Goal: Browse casually

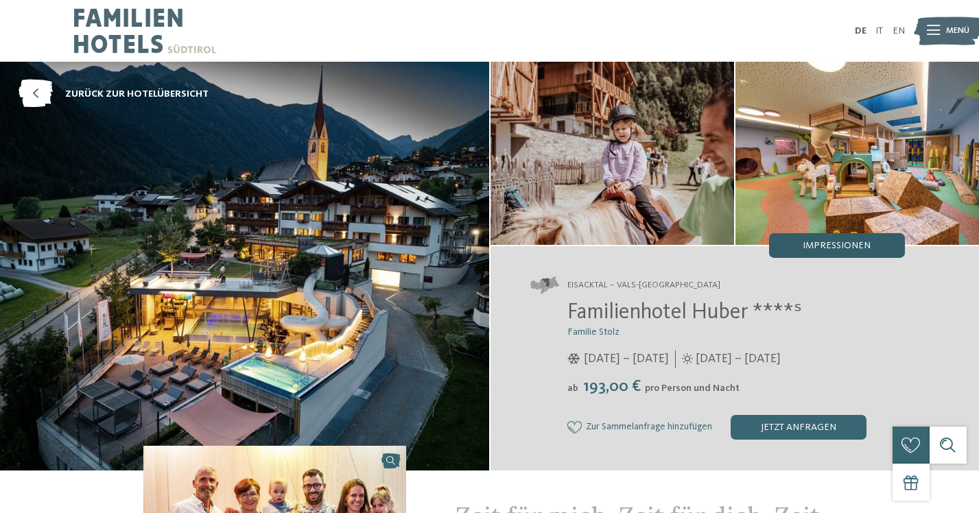
click at [810, 245] on span "Impressionen" at bounding box center [837, 246] width 68 height 10
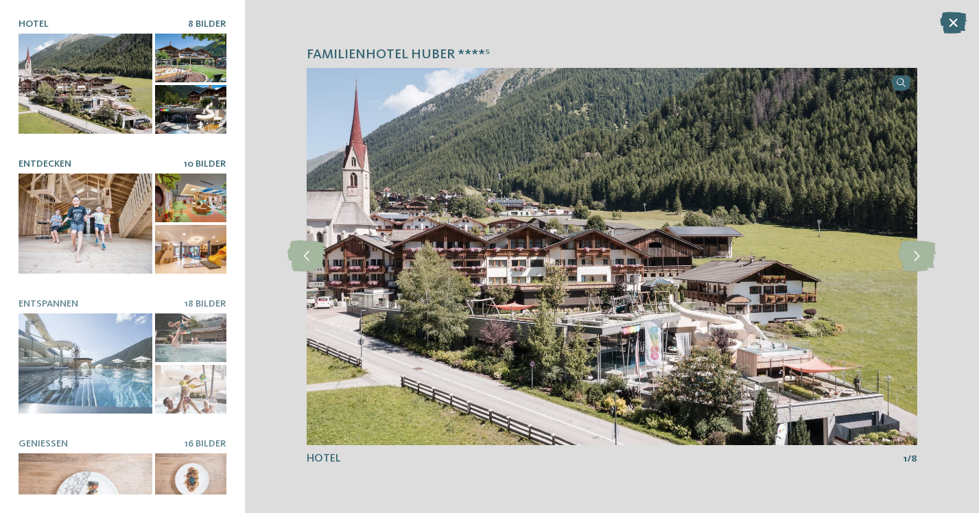
click at [184, 185] on div at bounding box center [190, 198] width 71 height 49
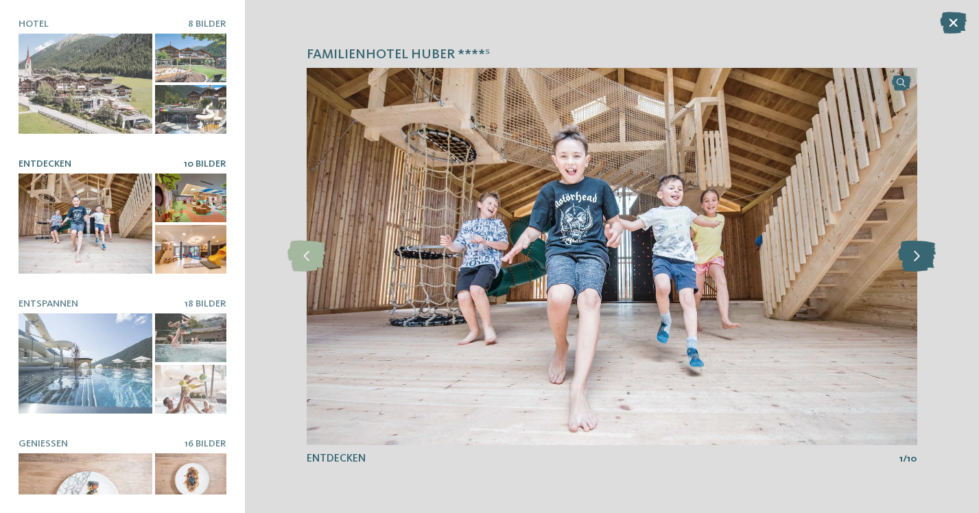
click at [923, 264] on icon at bounding box center [917, 256] width 38 height 31
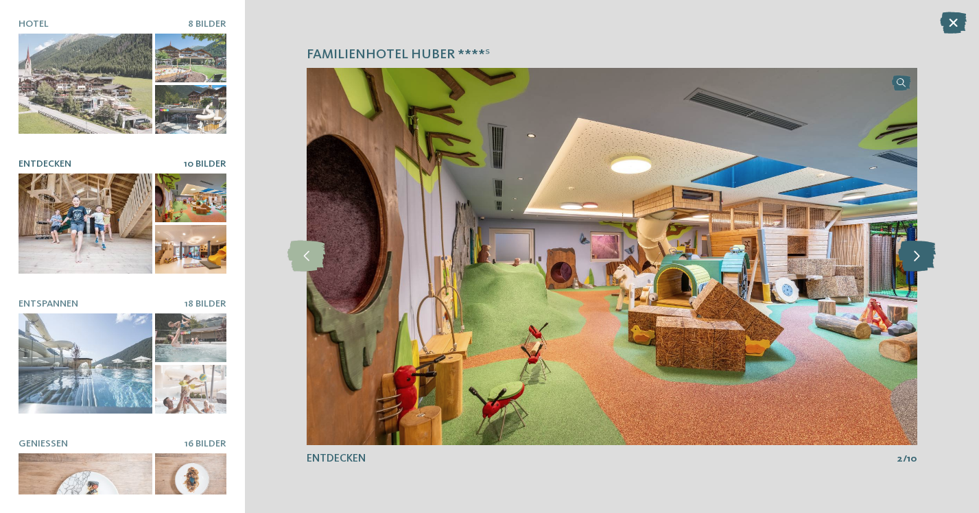
click at [923, 264] on icon at bounding box center [917, 256] width 38 height 31
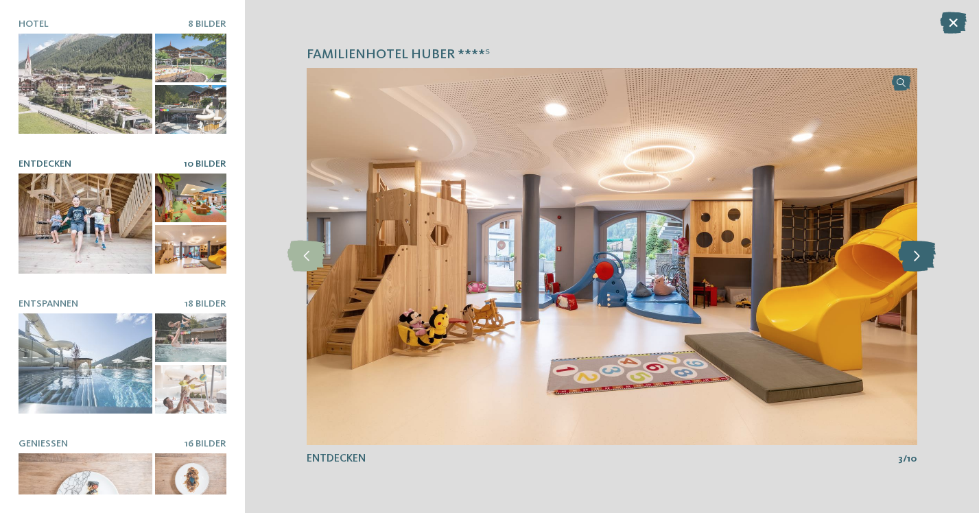
click at [923, 263] on icon at bounding box center [917, 256] width 38 height 31
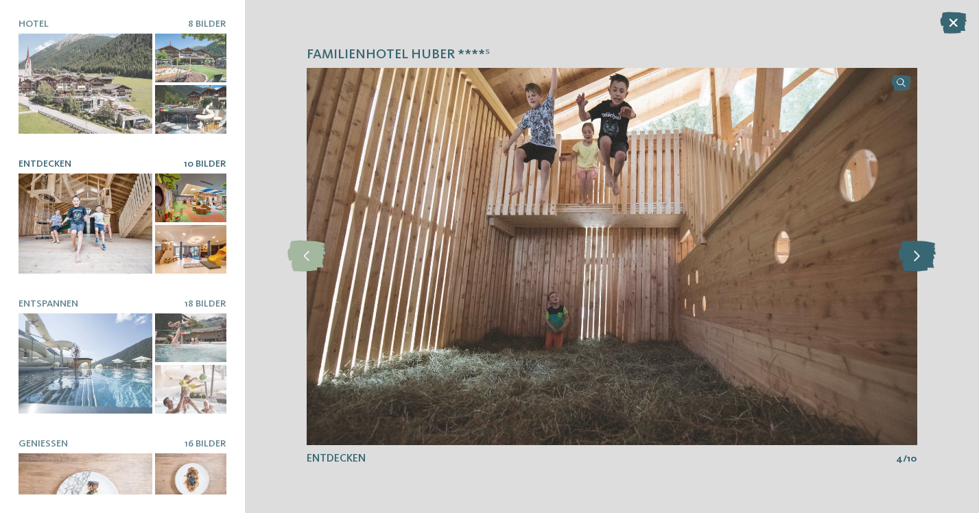
click at [920, 262] on icon at bounding box center [917, 256] width 38 height 31
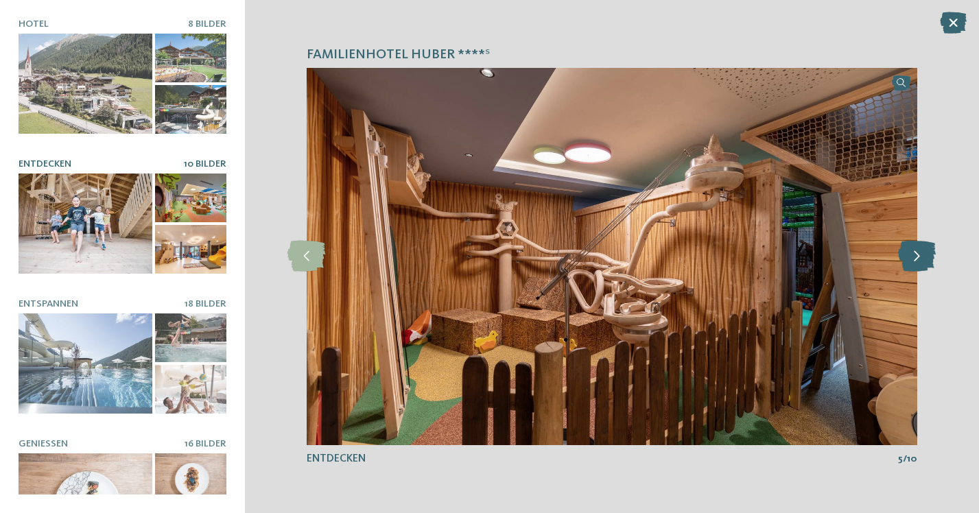
click at [912, 266] on icon at bounding box center [917, 256] width 38 height 31
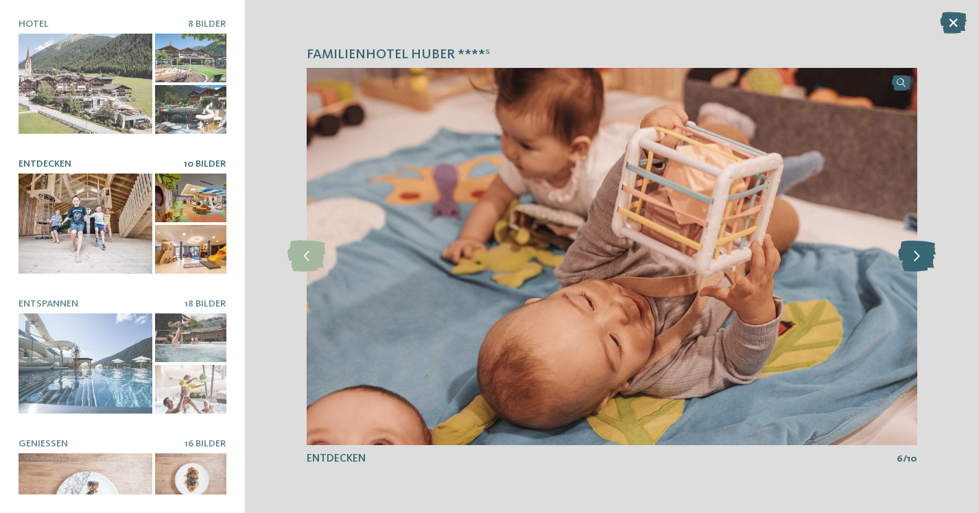
click at [912, 266] on icon at bounding box center [917, 256] width 38 height 31
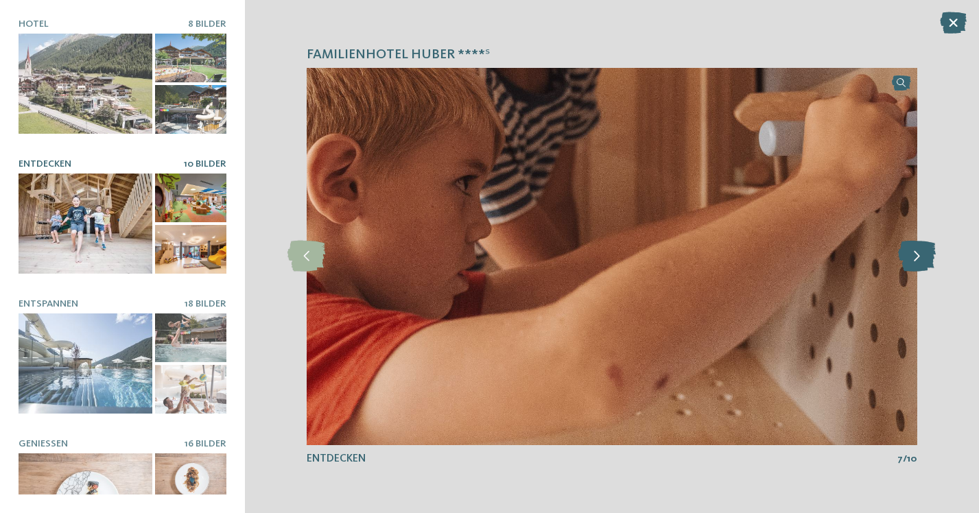
click at [912, 266] on icon at bounding box center [917, 256] width 38 height 31
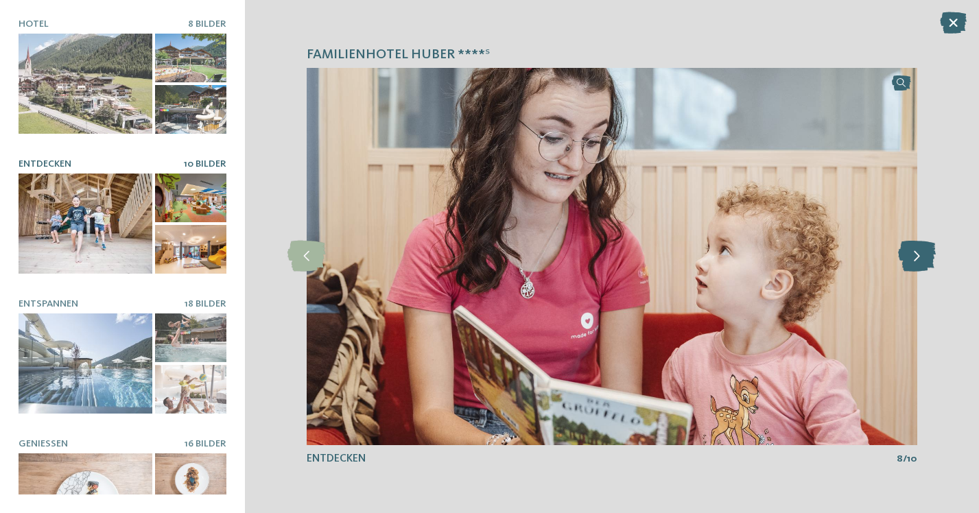
click at [912, 266] on icon at bounding box center [917, 256] width 38 height 31
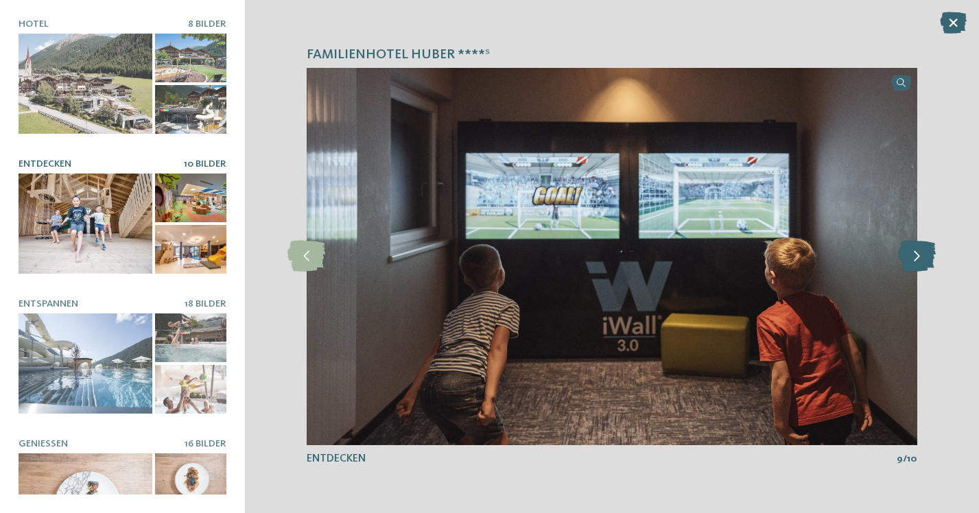
click at [912, 266] on icon at bounding box center [917, 256] width 38 height 31
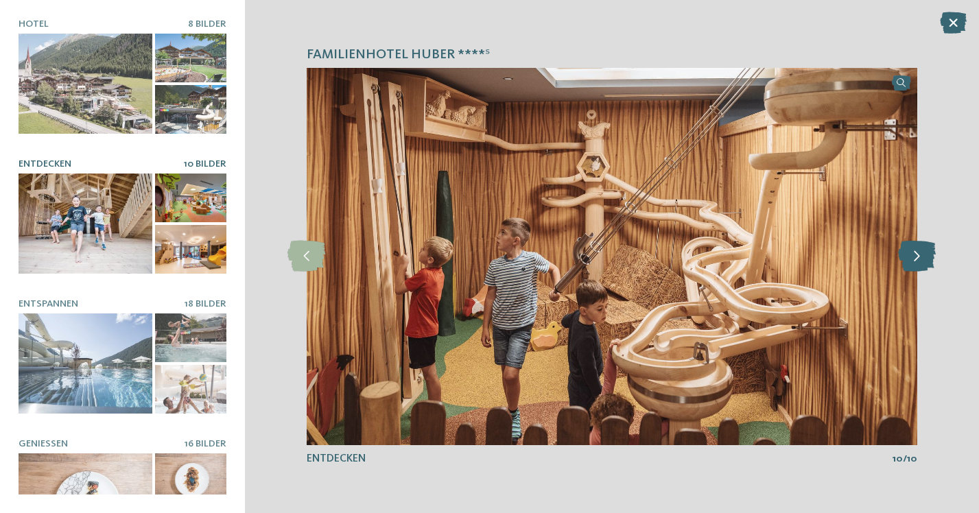
click at [912, 266] on icon at bounding box center [917, 256] width 38 height 31
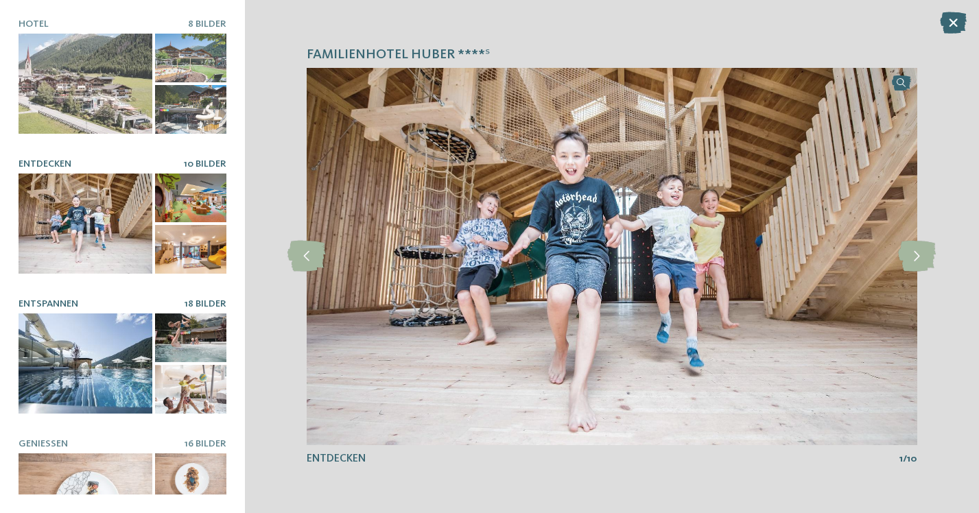
click at [95, 352] on div at bounding box center [86, 364] width 134 height 100
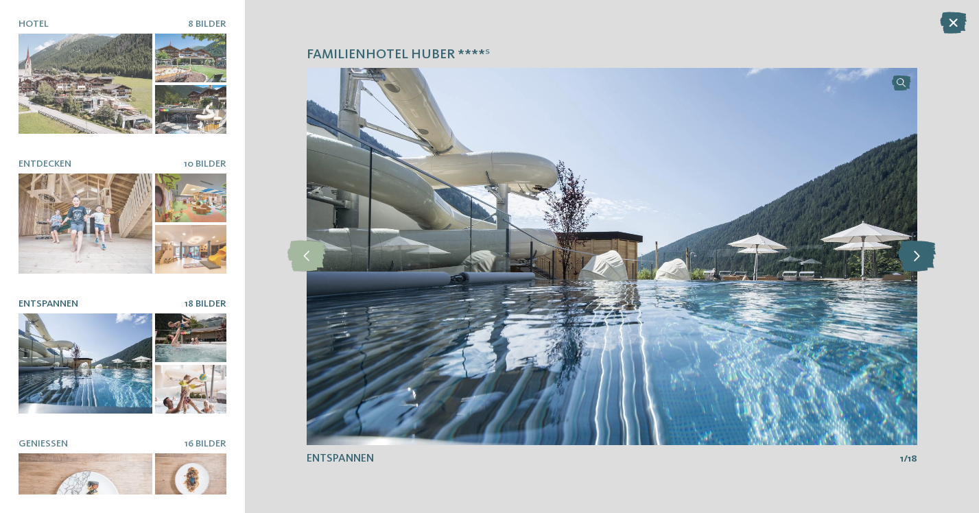
click at [916, 249] on icon at bounding box center [917, 256] width 38 height 31
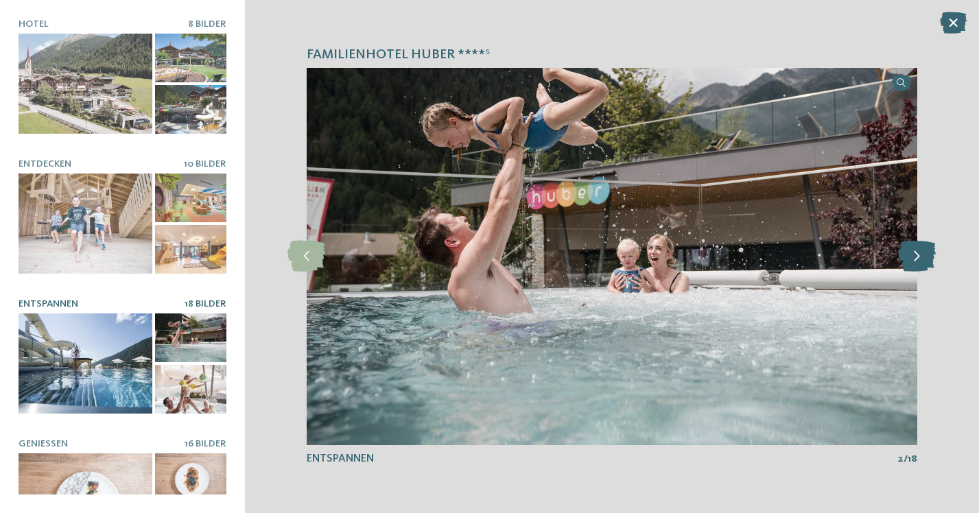
click at [916, 249] on icon at bounding box center [917, 256] width 38 height 31
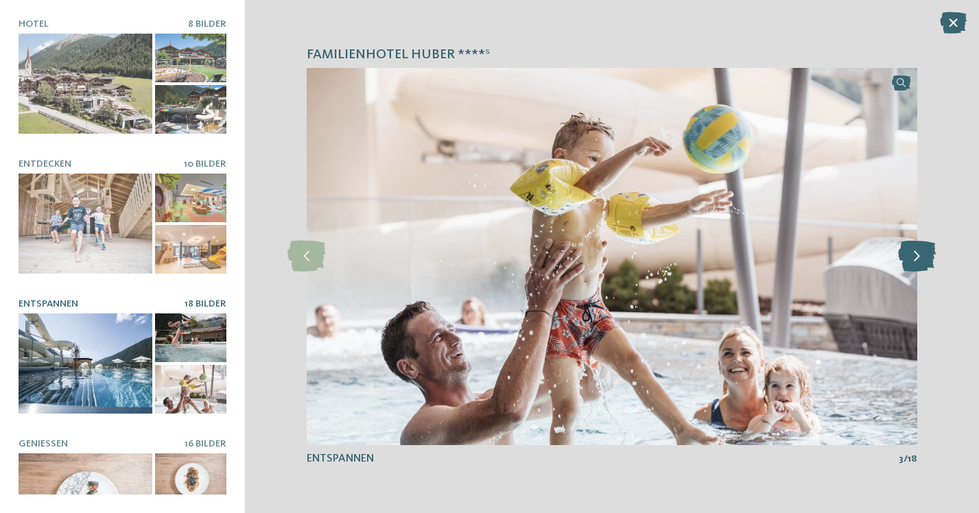
click at [916, 249] on icon at bounding box center [917, 256] width 38 height 31
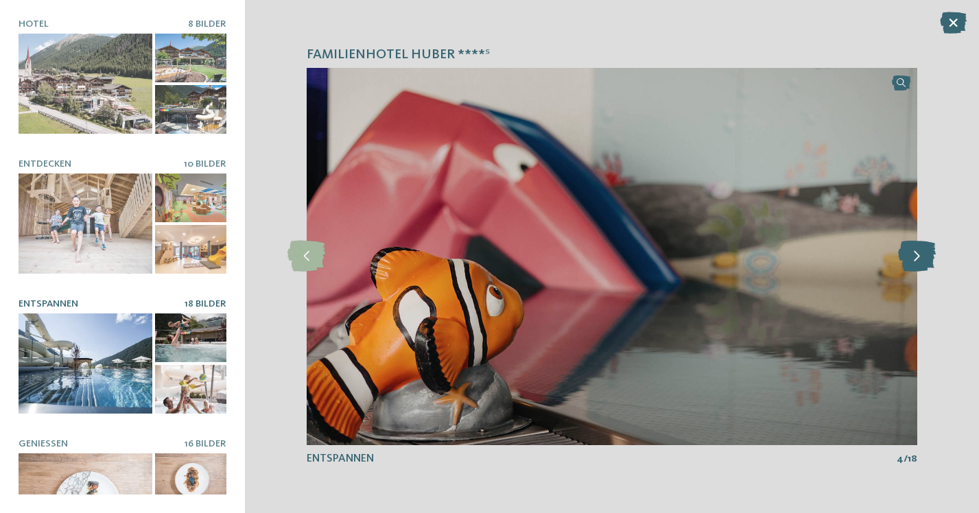
click at [916, 249] on icon at bounding box center [917, 256] width 38 height 31
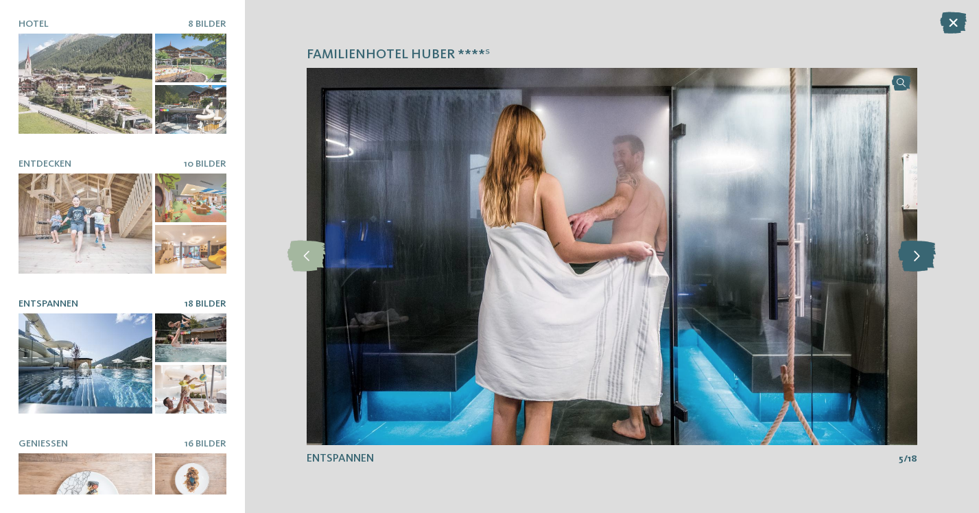
click at [916, 249] on icon at bounding box center [917, 256] width 38 height 31
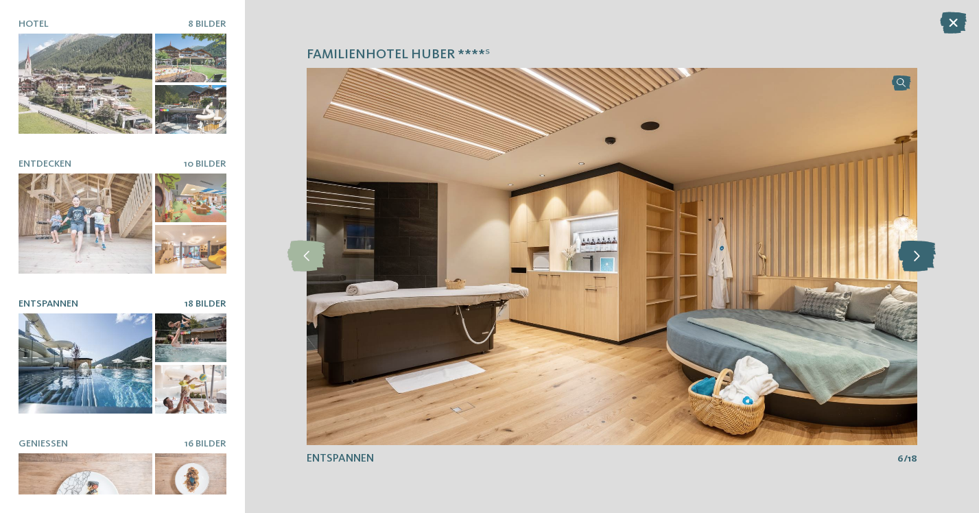
click at [916, 249] on icon at bounding box center [917, 256] width 38 height 31
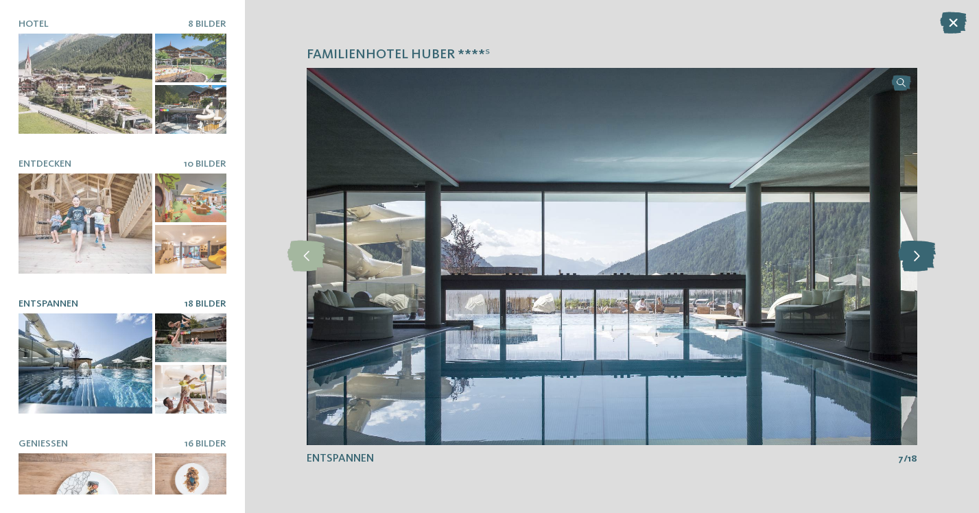
click at [916, 249] on icon at bounding box center [917, 256] width 38 height 31
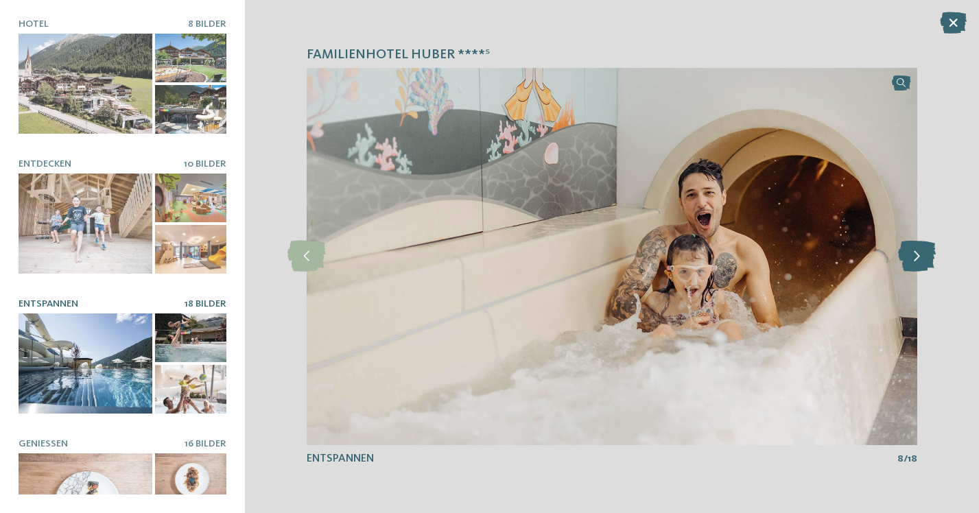
click at [915, 263] on icon at bounding box center [917, 256] width 38 height 31
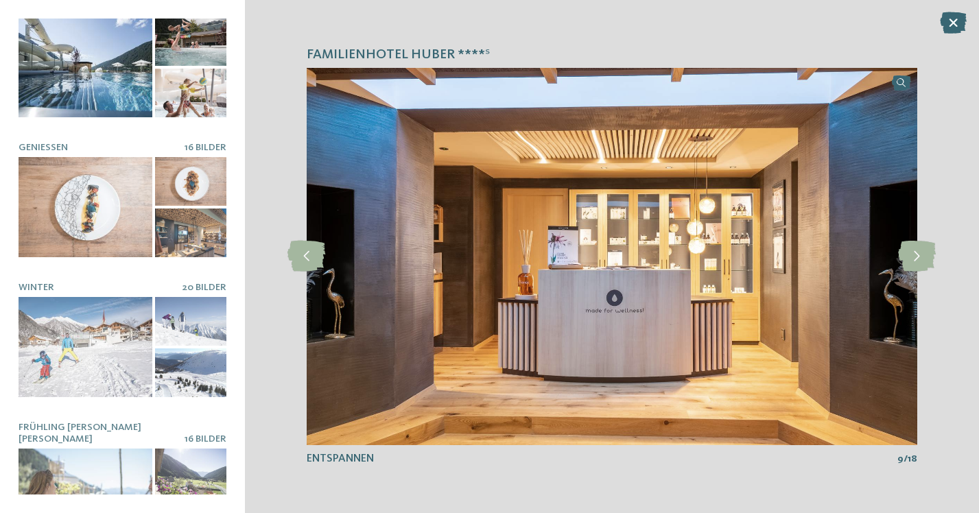
scroll to position [310, 0]
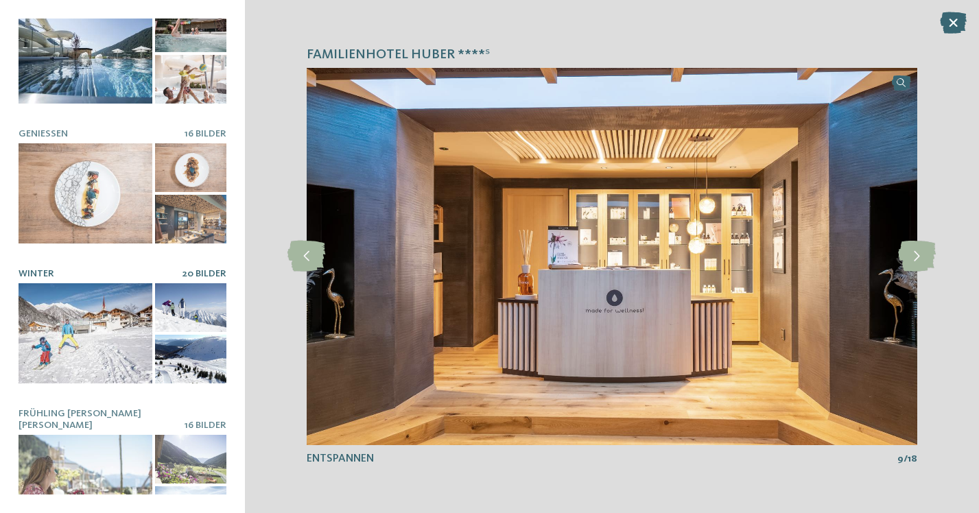
click at [108, 303] on div at bounding box center [86, 333] width 134 height 100
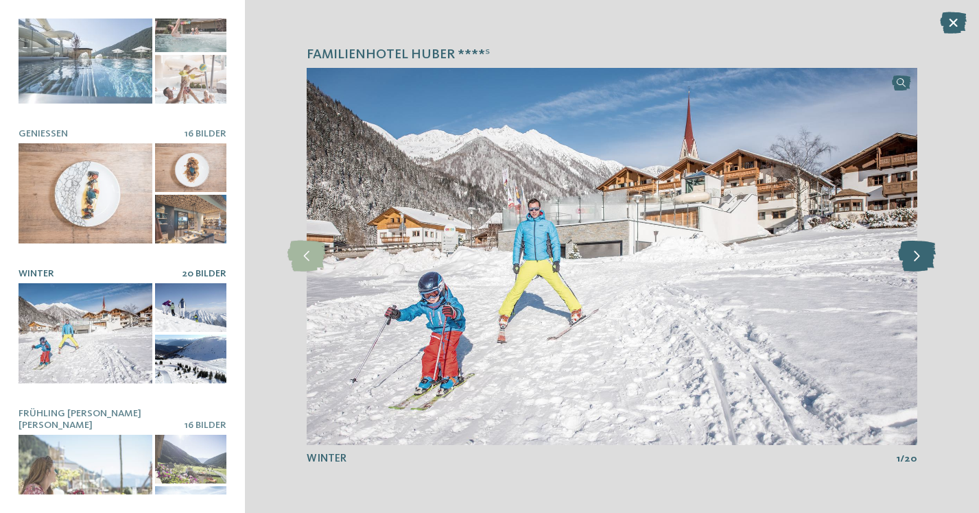
click at [929, 254] on icon at bounding box center [917, 256] width 38 height 31
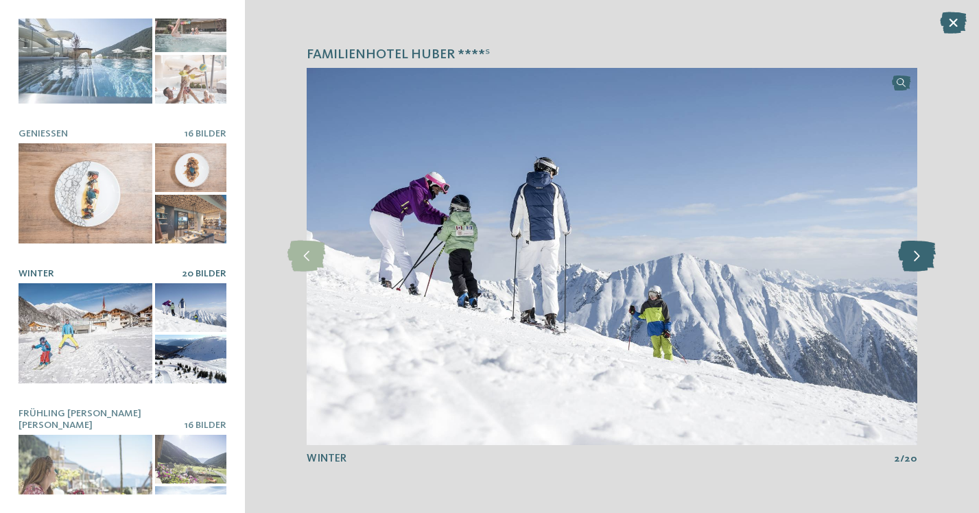
click at [929, 254] on icon at bounding box center [917, 256] width 38 height 31
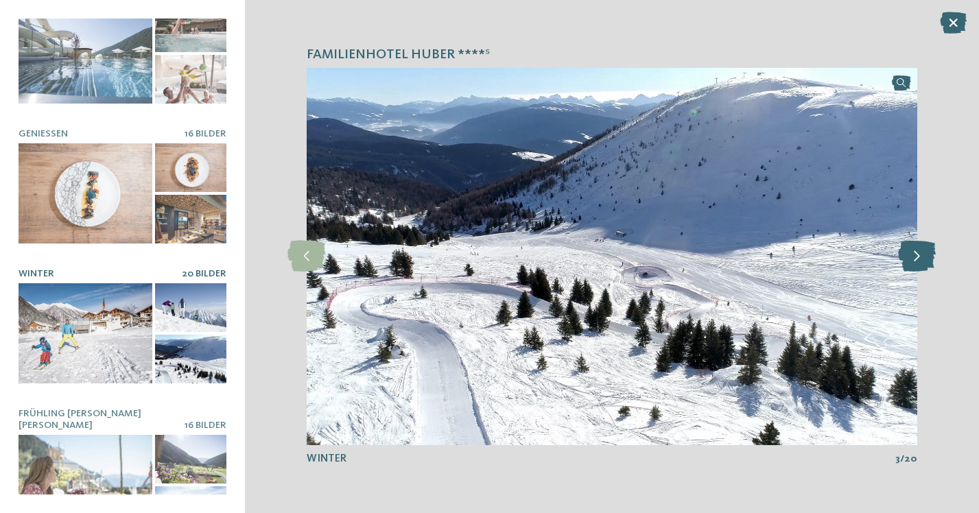
click at [929, 254] on icon at bounding box center [917, 256] width 38 height 31
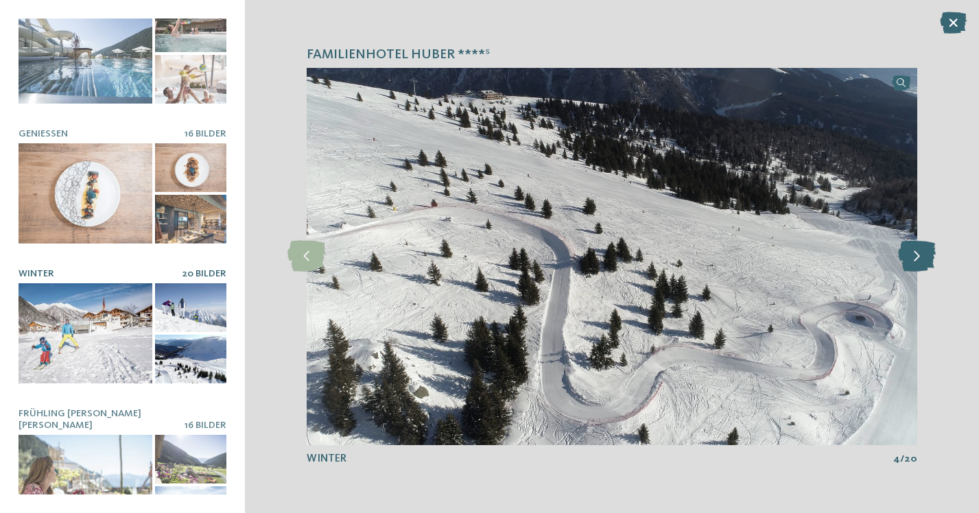
click at [929, 254] on icon at bounding box center [917, 256] width 38 height 31
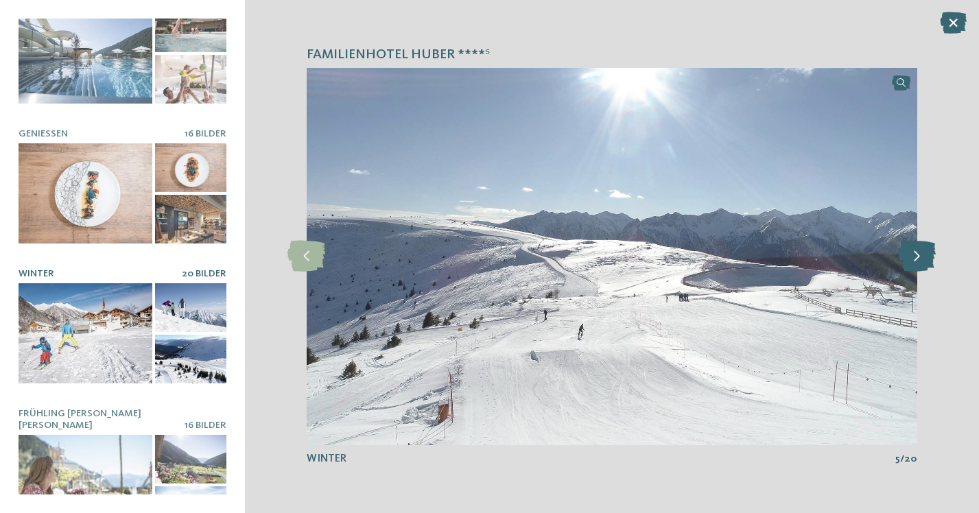
click at [929, 254] on icon at bounding box center [917, 256] width 38 height 31
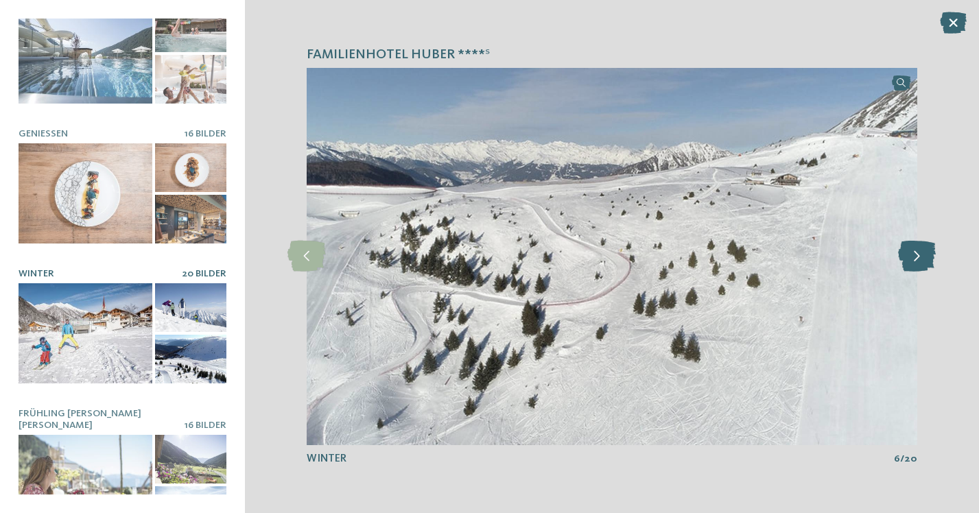
click at [929, 254] on icon at bounding box center [917, 256] width 38 height 31
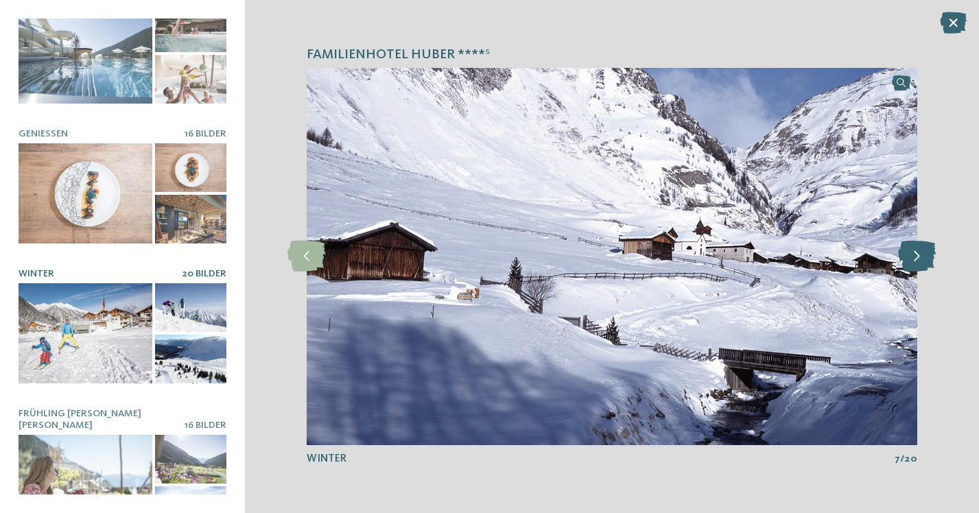
click at [921, 254] on icon at bounding box center [917, 256] width 38 height 31
